Goal: Information Seeking & Learning: Check status

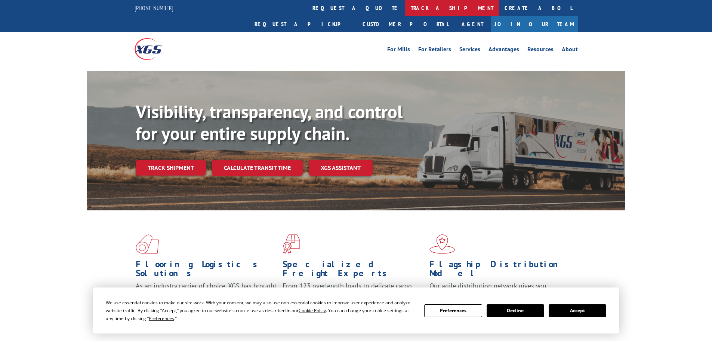
click at [405, 8] on link "track a shipment" at bounding box center [452, 8] width 94 height 16
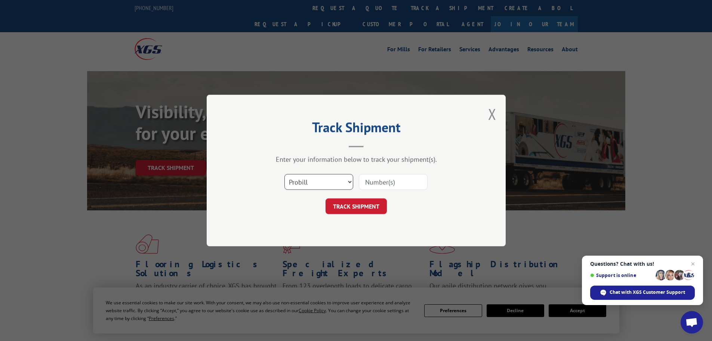
drag, startPoint x: 336, startPoint y: 176, endPoint x: 338, endPoint y: 185, distance: 9.2
click at [336, 176] on select "Select category... Probill BOL PO" at bounding box center [319, 182] width 69 height 16
select select "po"
click at [285, 174] on select "Select category... Probill BOL PO" at bounding box center [319, 182] width 69 height 16
click at [386, 185] on input at bounding box center [393, 182] width 69 height 16
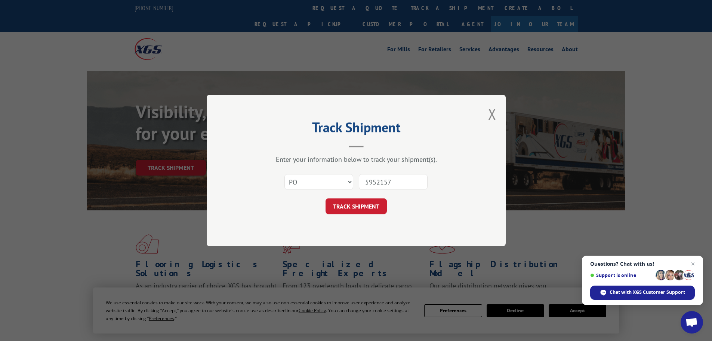
type input "59521572"
click button "TRACK SHIPMENT" at bounding box center [356, 206] width 61 height 16
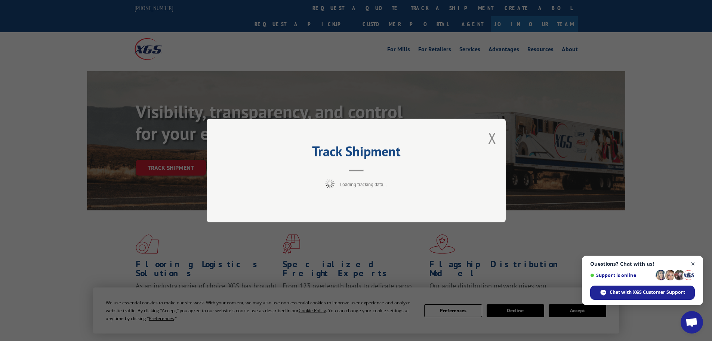
click at [692, 262] on span "Close chat" at bounding box center [693, 263] width 9 height 9
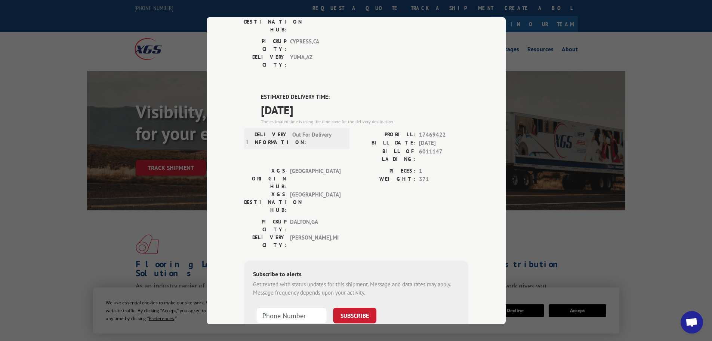
scroll to position [112, 0]
